Goal: Find specific page/section: Find specific page/section

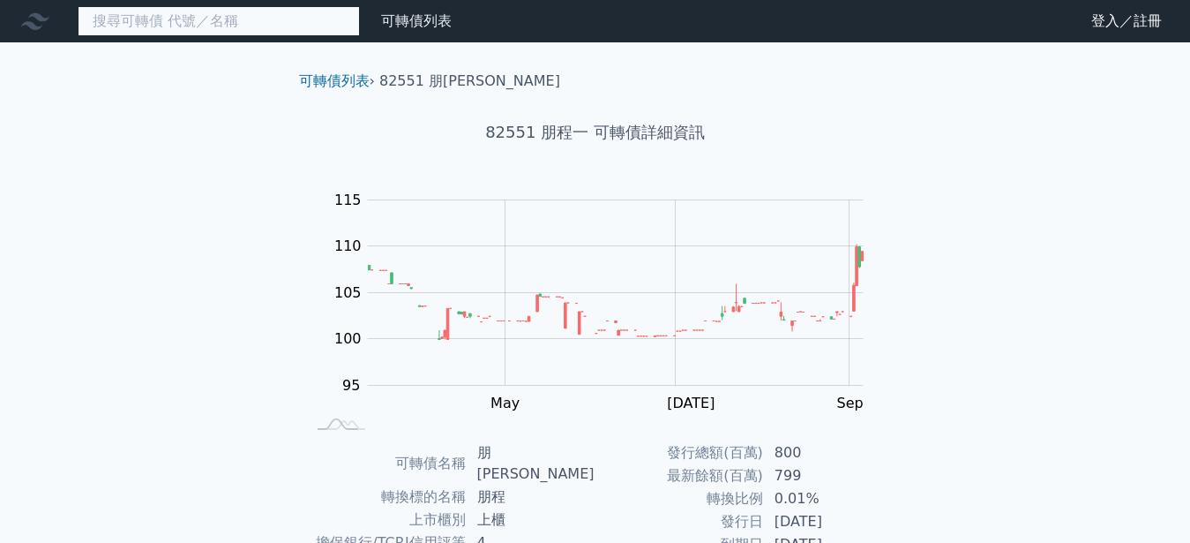
click at [189, 26] on input at bounding box center [219, 21] width 282 height 30
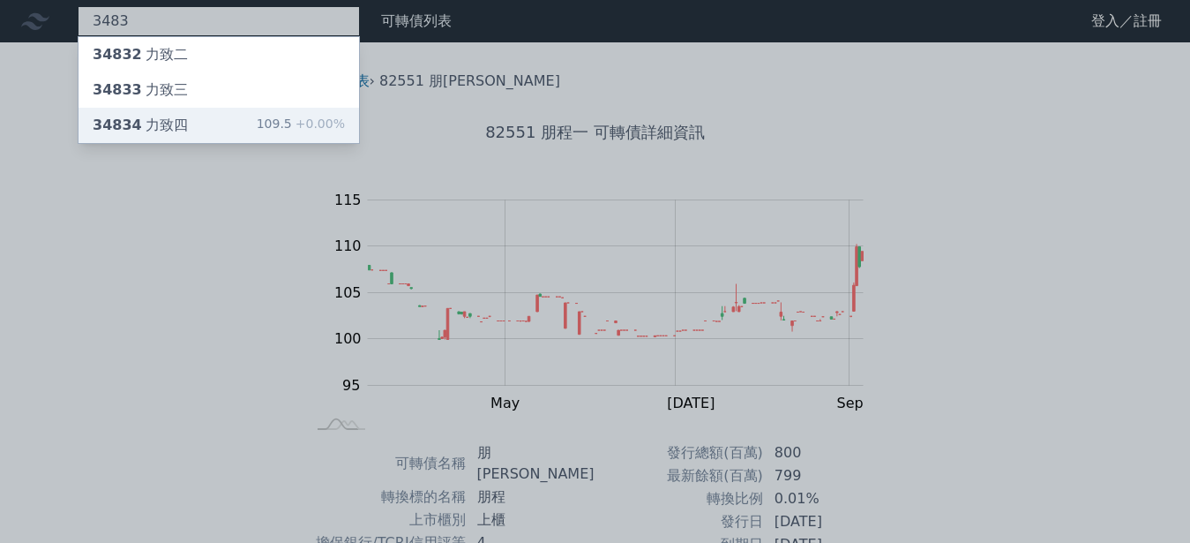
type input "3483"
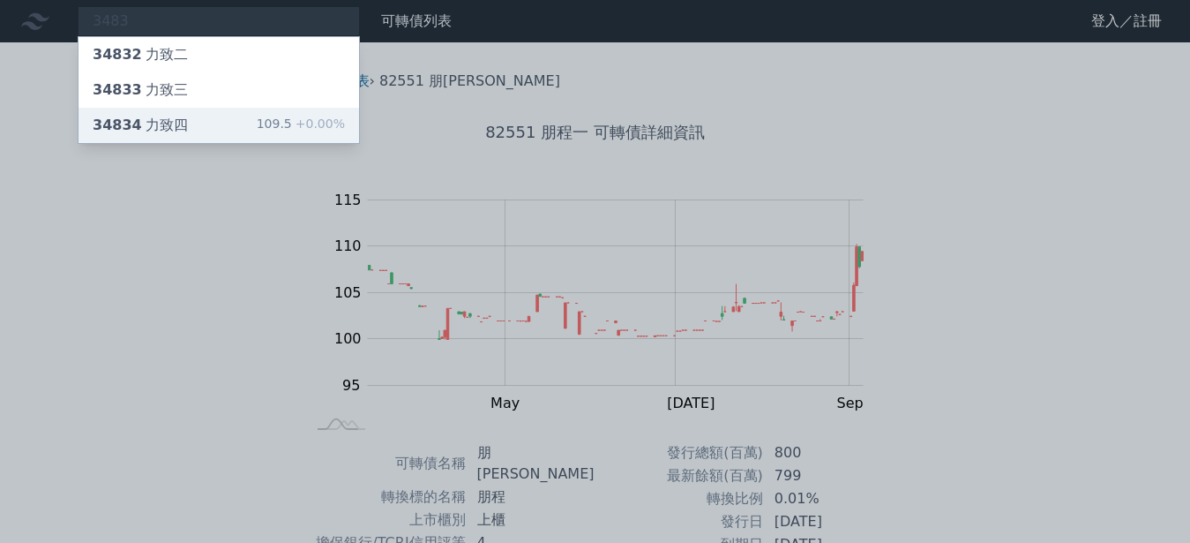
click at [148, 124] on div "34834 力致四" at bounding box center [140, 125] width 95 height 21
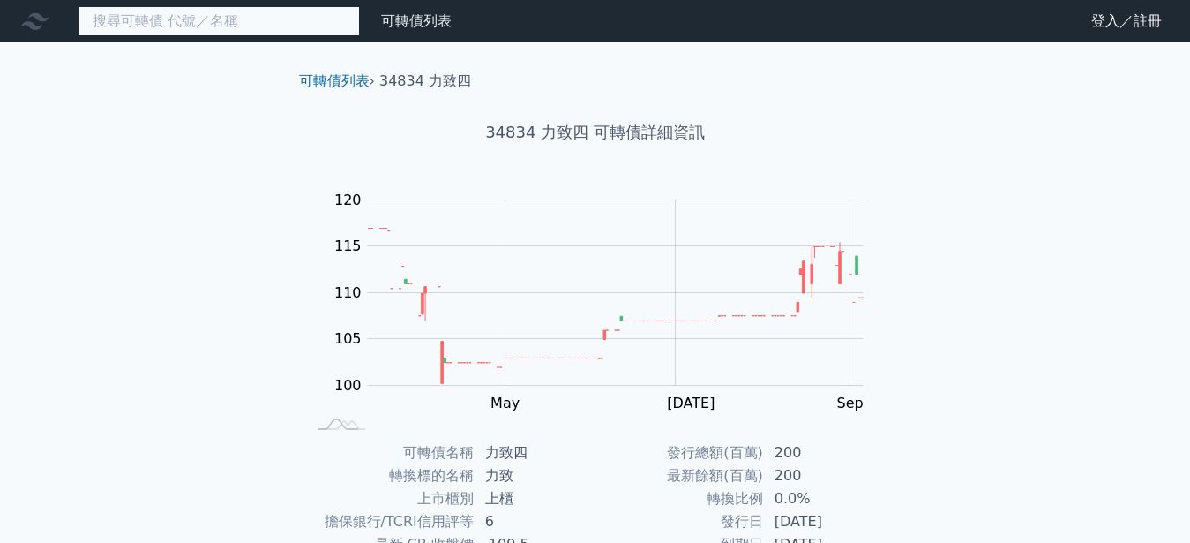
click at [123, 24] on input at bounding box center [219, 21] width 282 height 30
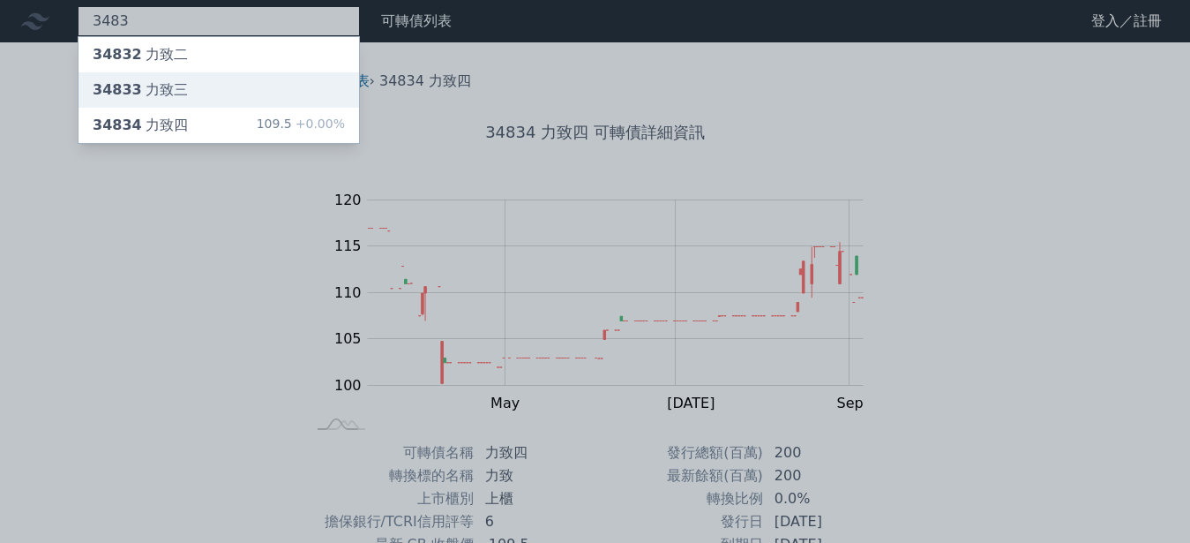
type input "3483"
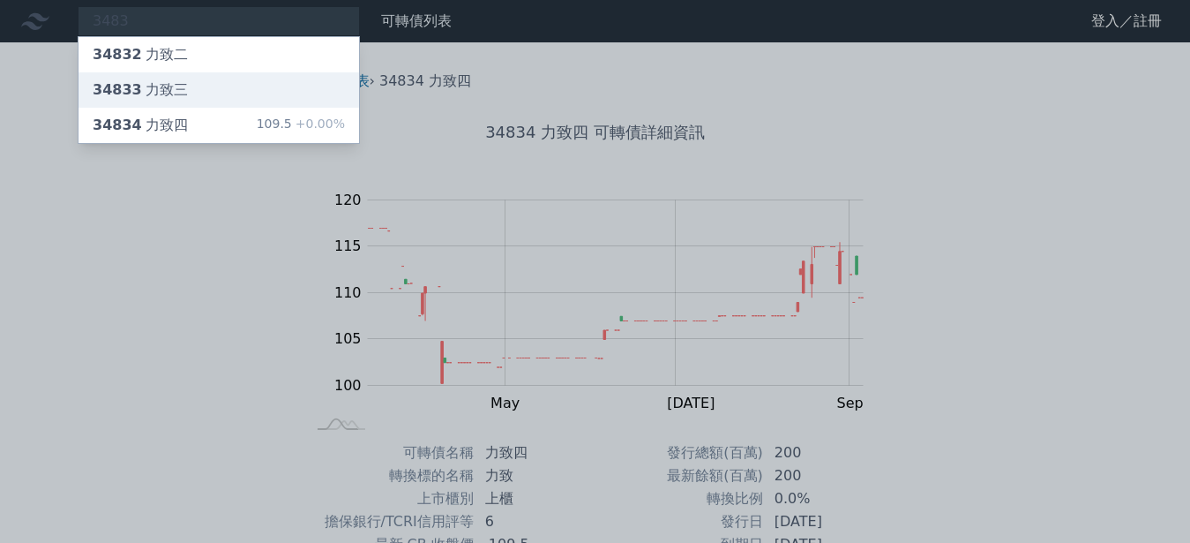
click at [146, 88] on div "34833 力致[PERSON_NAME]" at bounding box center [140, 89] width 95 height 21
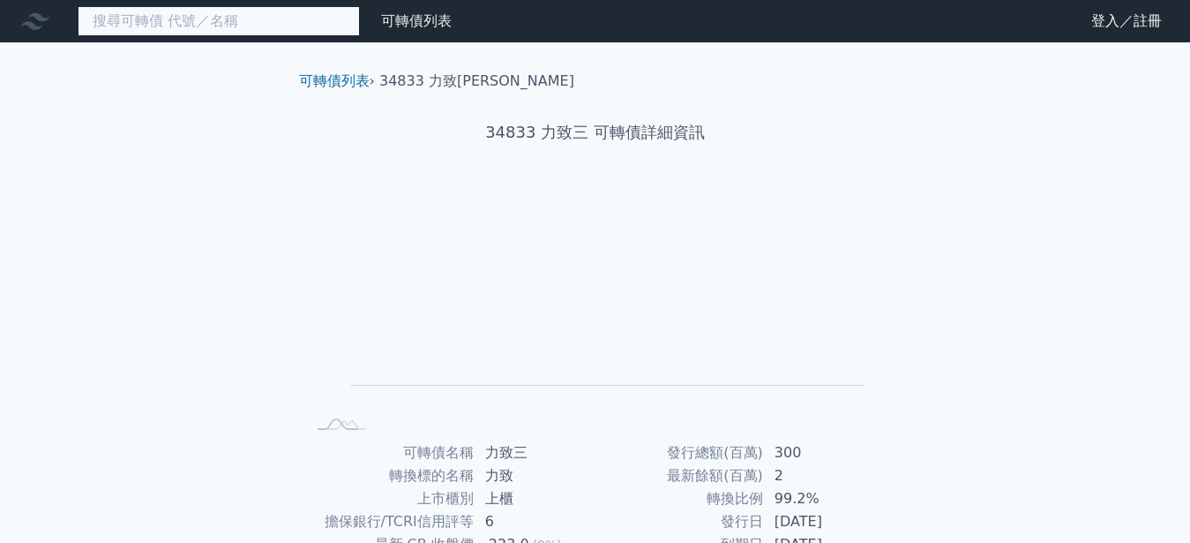
click at [135, 26] on input at bounding box center [219, 21] width 282 height 30
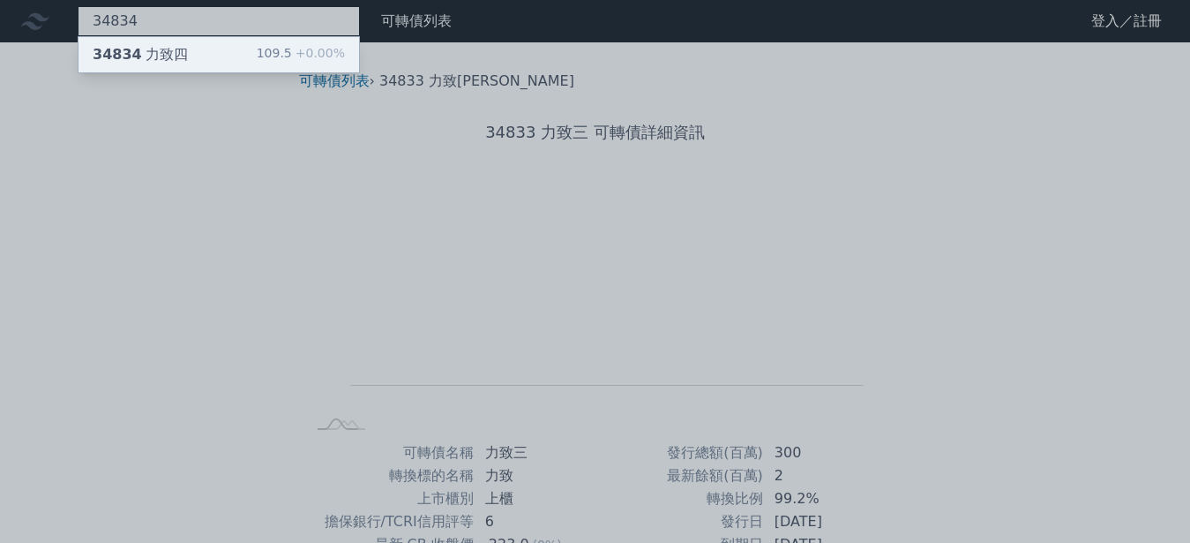
type input "34834"
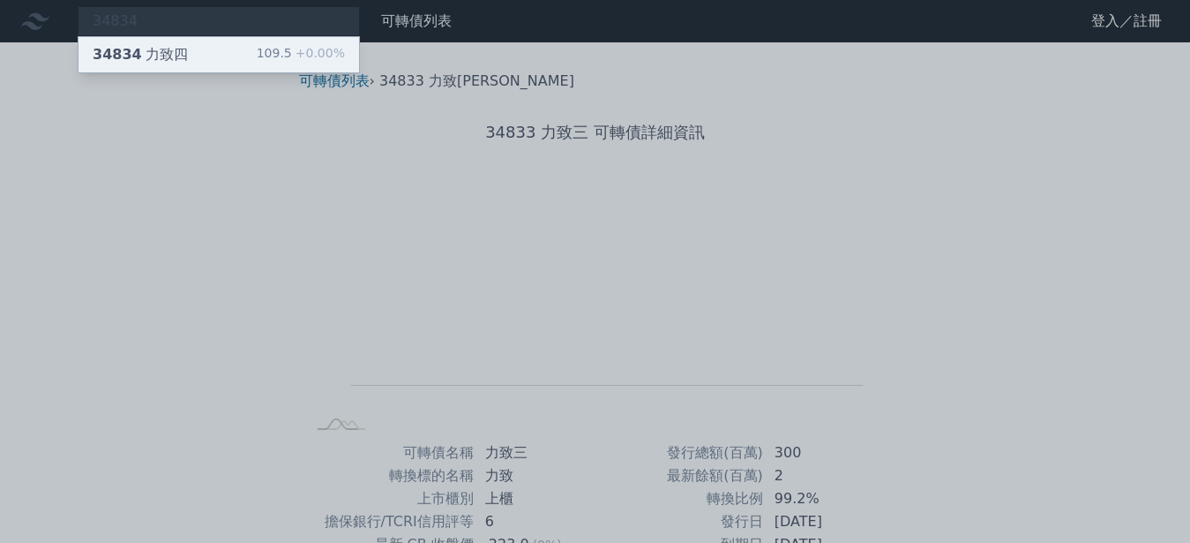
click at [148, 53] on div "34834 力致四" at bounding box center [140, 54] width 95 height 21
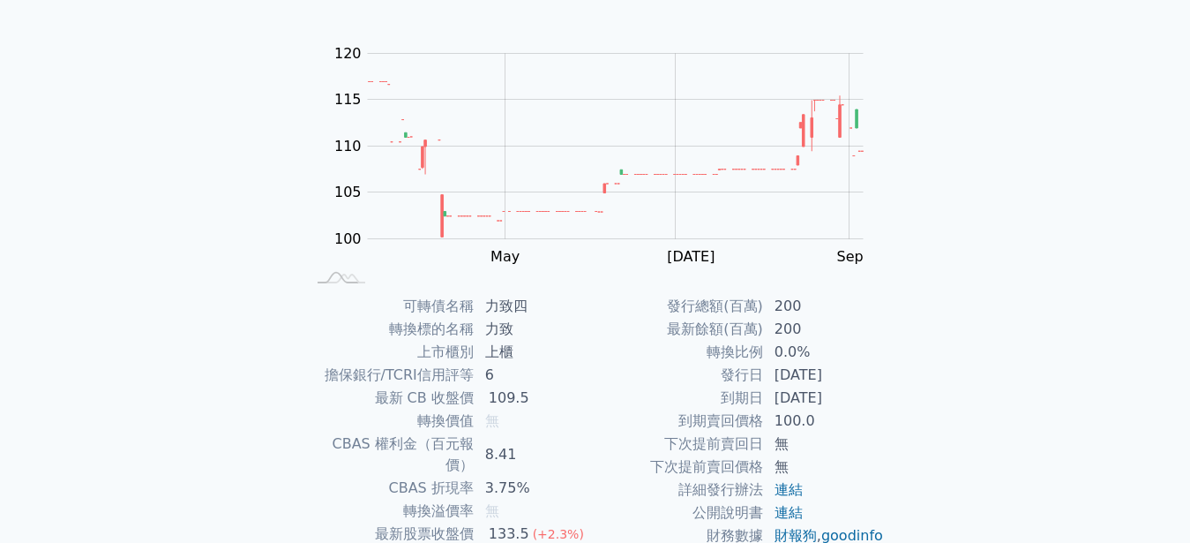
scroll to position [191, 0]
